Goal: Task Accomplishment & Management: Use online tool/utility

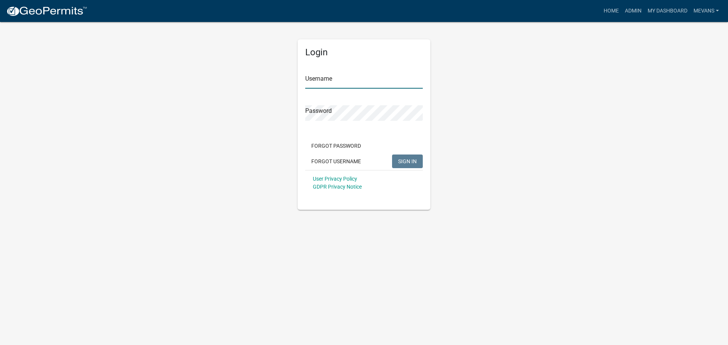
type input "Mevans"
click at [404, 163] on span "SIGN IN" at bounding box center [407, 161] width 19 height 6
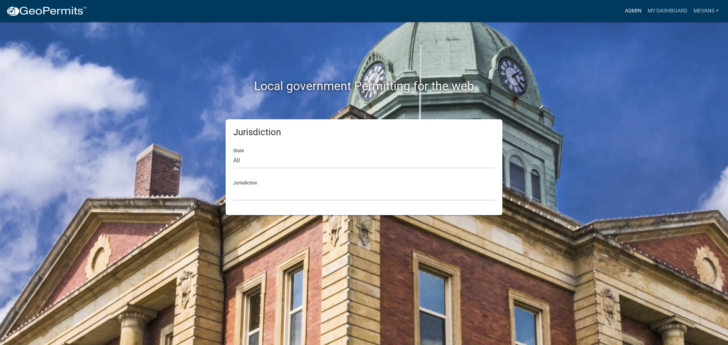
click at [628, 11] on link "Admin" at bounding box center [633, 11] width 23 height 14
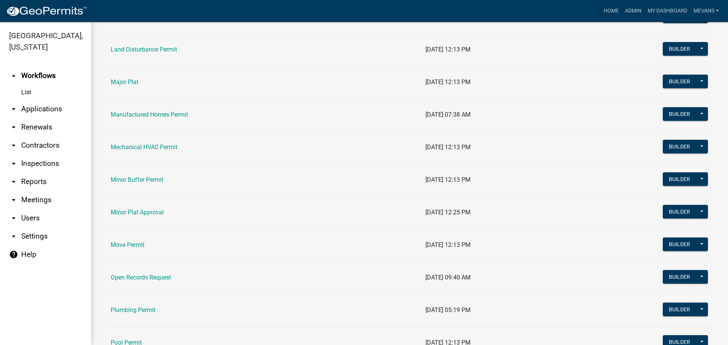
scroll to position [720, 0]
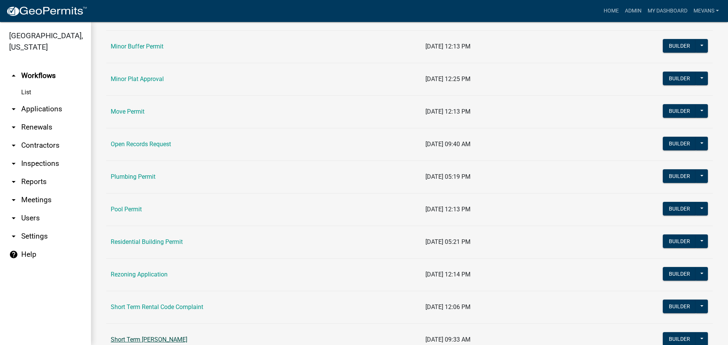
click at [158, 339] on link "Short Term [PERSON_NAME]" at bounding box center [149, 339] width 77 height 7
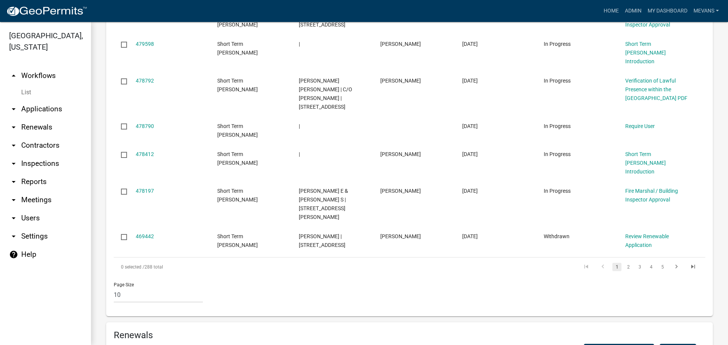
scroll to position [673, 0]
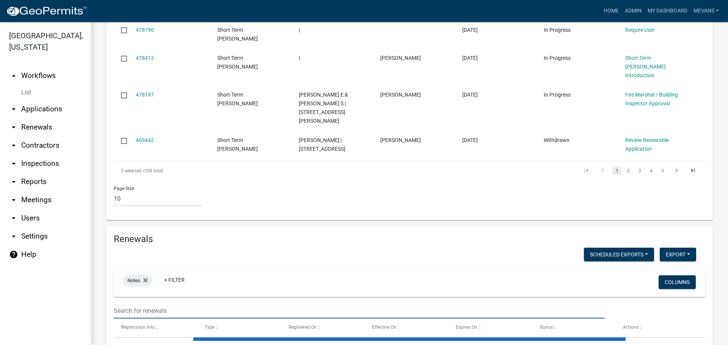
click at [136, 303] on input "text" at bounding box center [359, 311] width 491 height 16
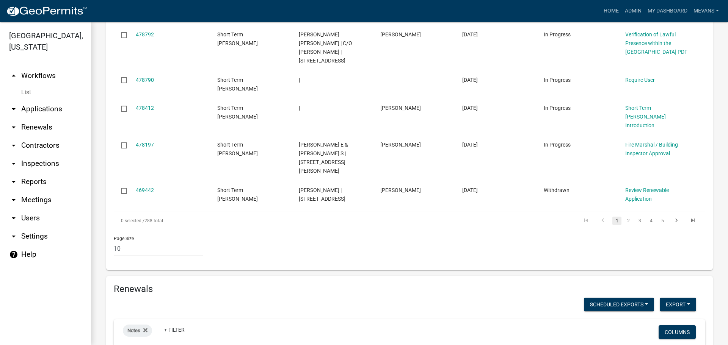
scroll to position [692, 0]
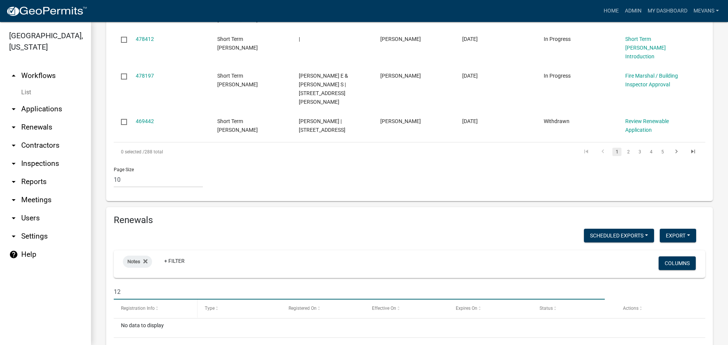
type input "1"
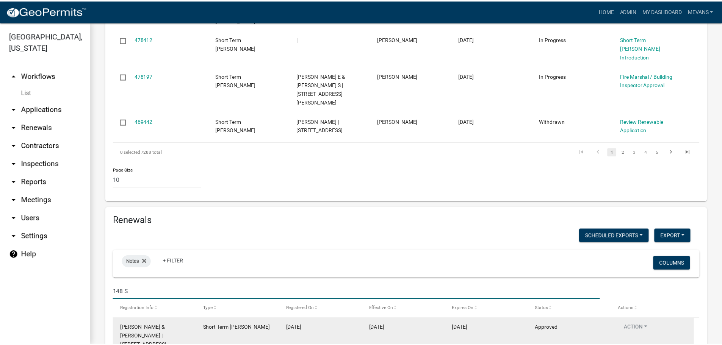
scroll to position [712, 0]
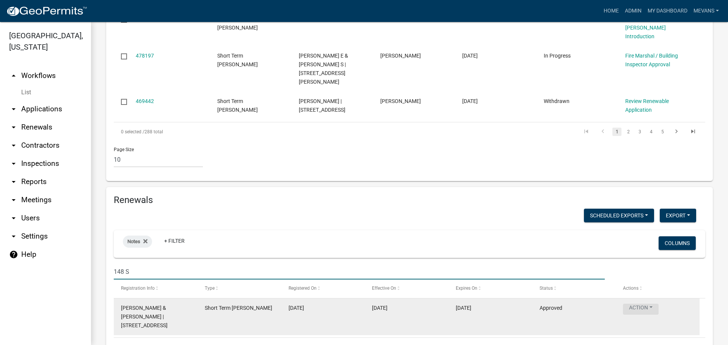
type input "148 S"
click at [641, 304] on button "Action" at bounding box center [641, 309] width 36 height 11
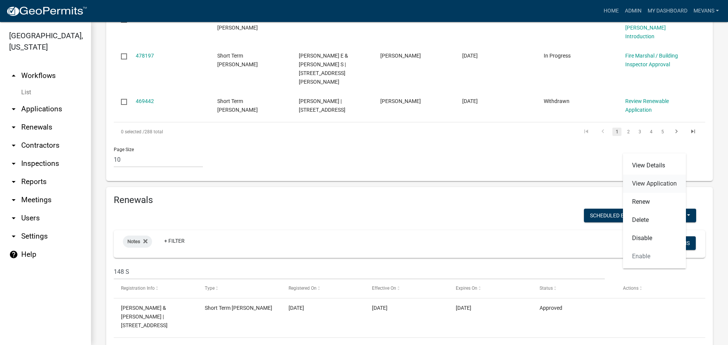
click at [638, 183] on link "View Application" at bounding box center [654, 184] width 63 height 18
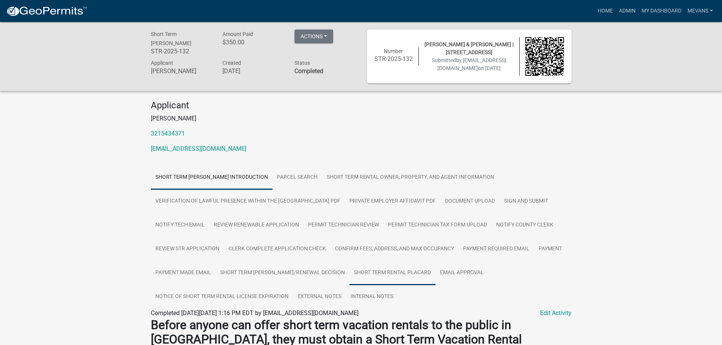
click at [434, 267] on link "Short Term Rental Placard" at bounding box center [392, 273] width 86 height 24
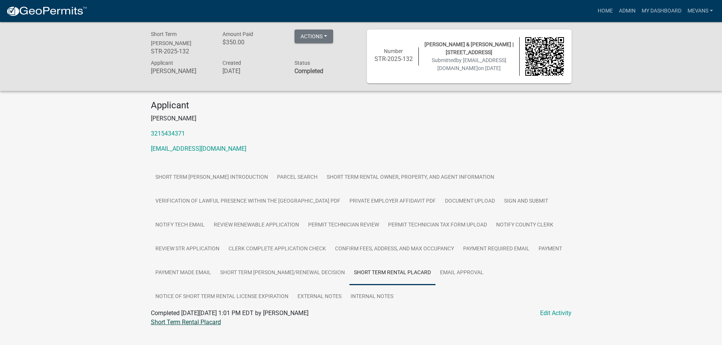
click at [205, 321] on link "Short Term Rental Placard" at bounding box center [186, 322] width 70 height 7
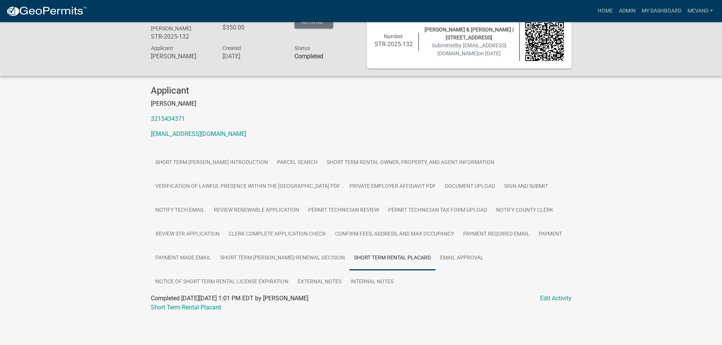
scroll to position [22, 0]
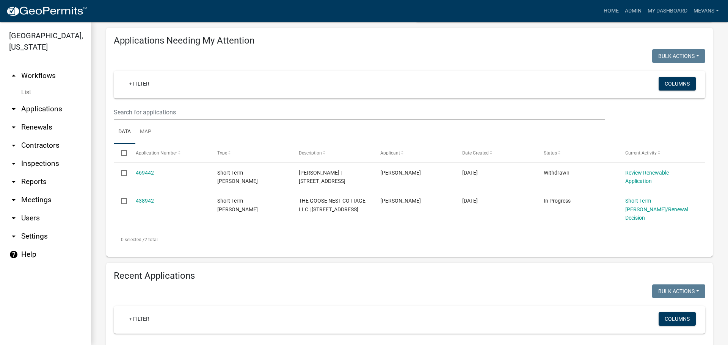
scroll to position [227, 0]
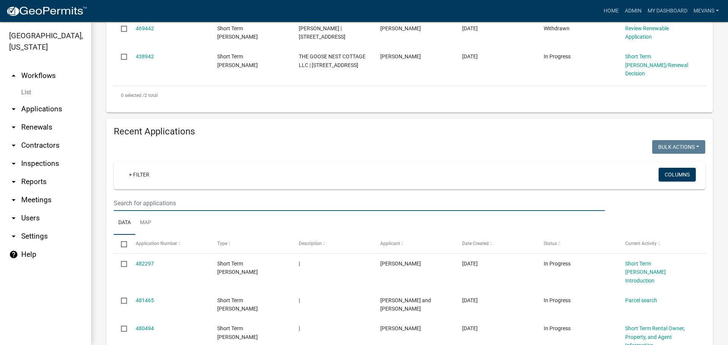
click at [133, 202] on input "text" at bounding box center [359, 204] width 491 height 16
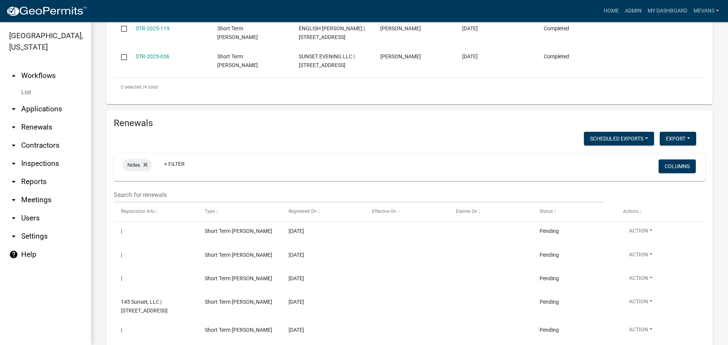
scroll to position [531, 0]
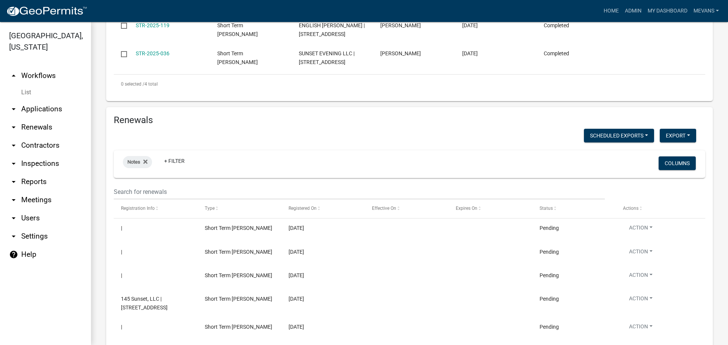
type input "sunset"
click at [145, 193] on input "text" at bounding box center [359, 192] width 491 height 16
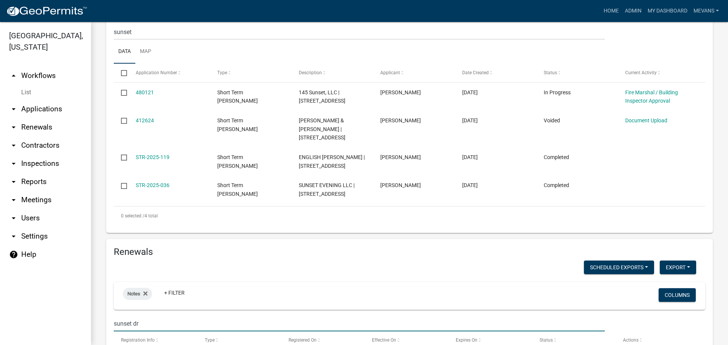
scroll to position [125, 0]
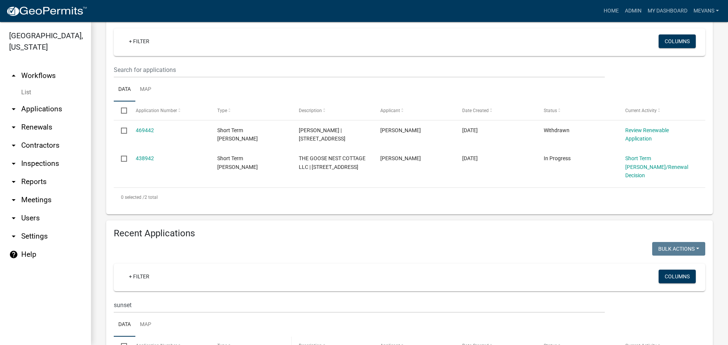
type input "sunset dr"
